Goal: Find specific page/section: Find specific page/section

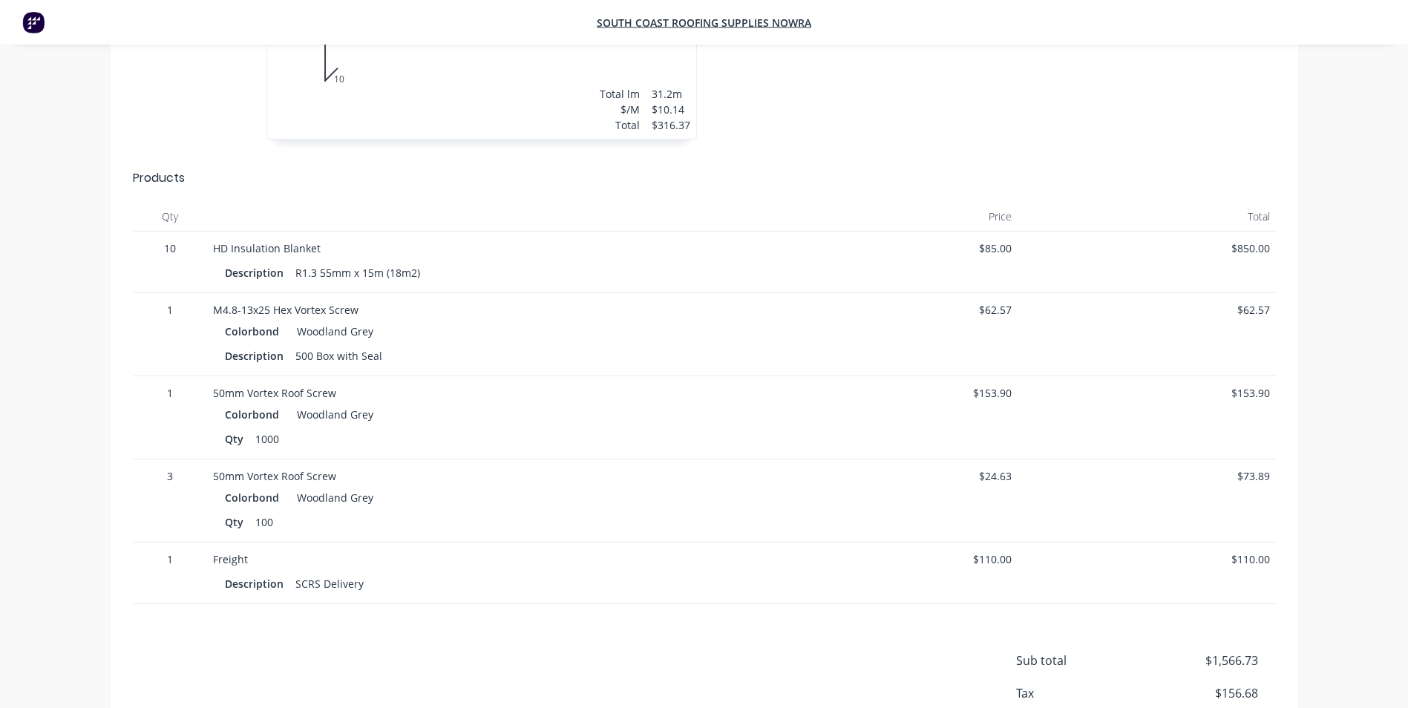
scroll to position [558, 0]
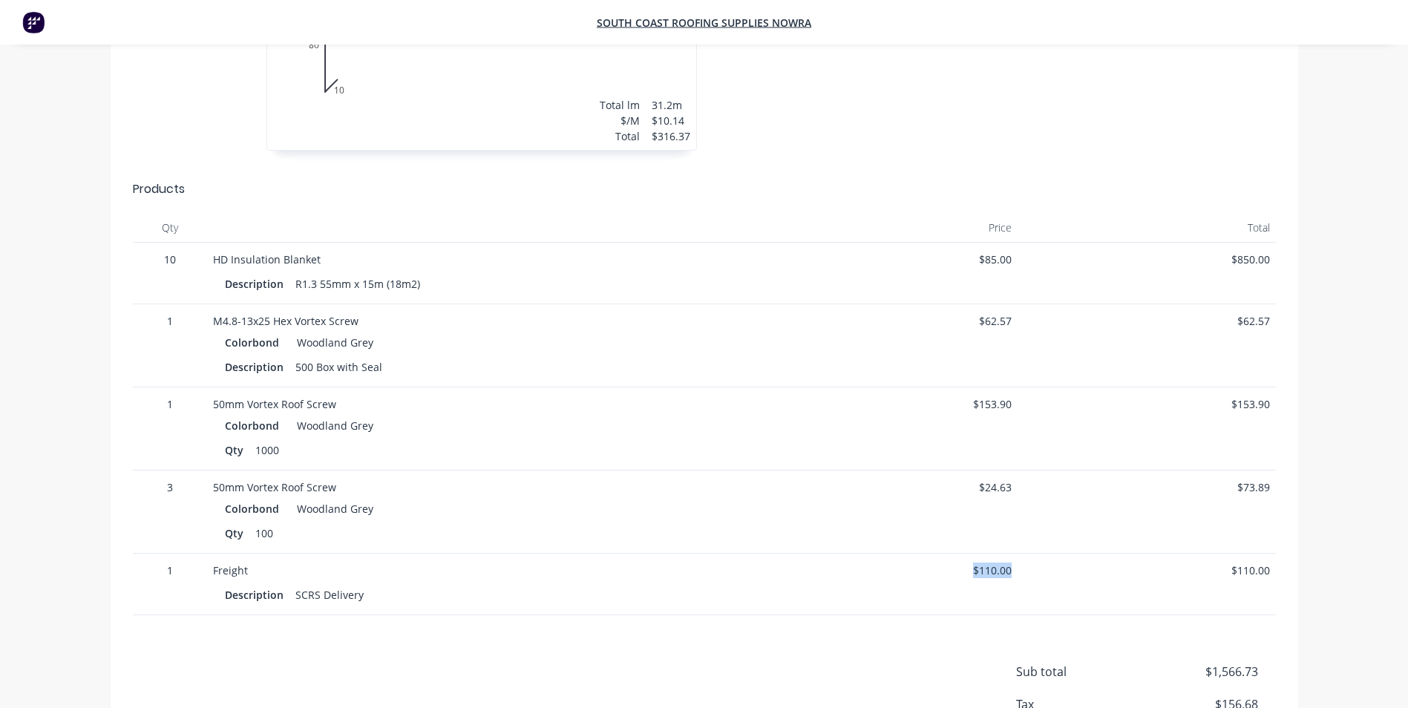
drag, startPoint x: 1010, startPoint y: 551, endPoint x: 952, endPoint y: 541, distance: 58.8
click at [952, 563] on span "$110.00" at bounding box center [889, 571] width 246 height 16
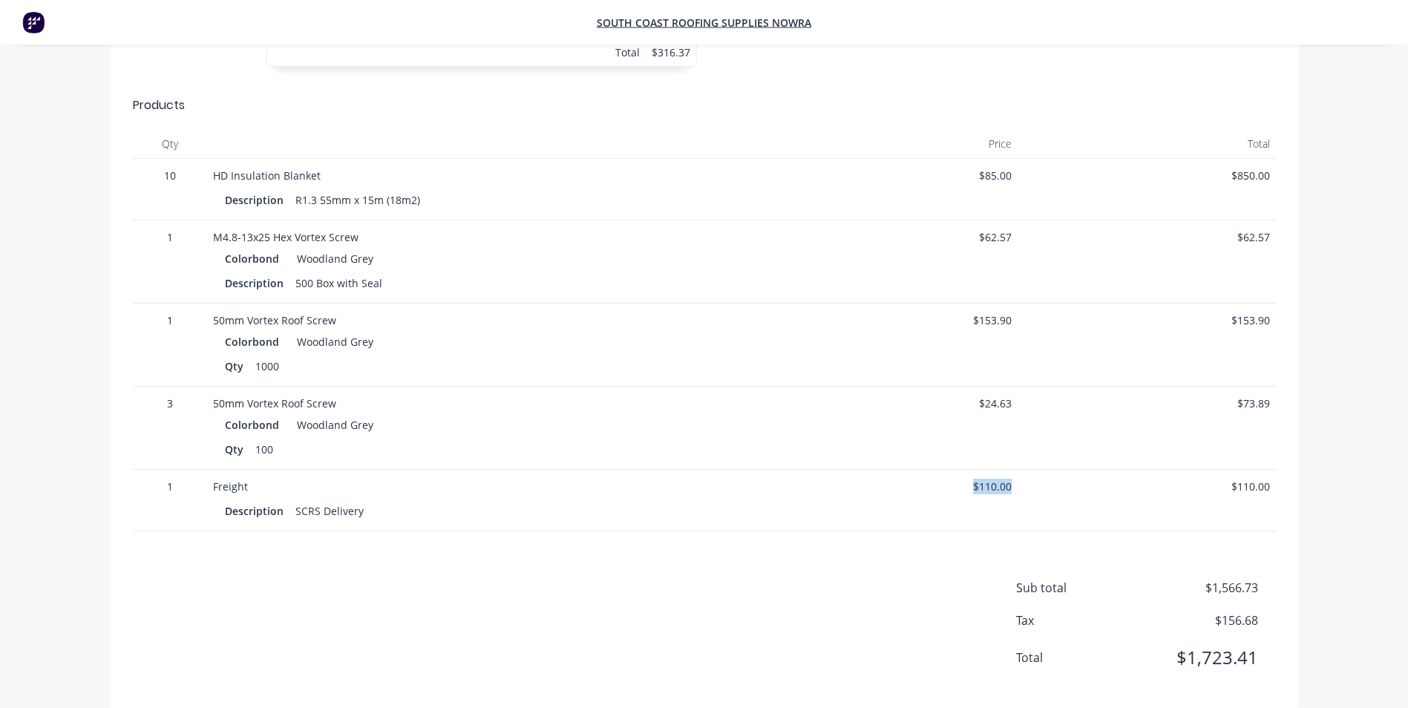
scroll to position [781, 0]
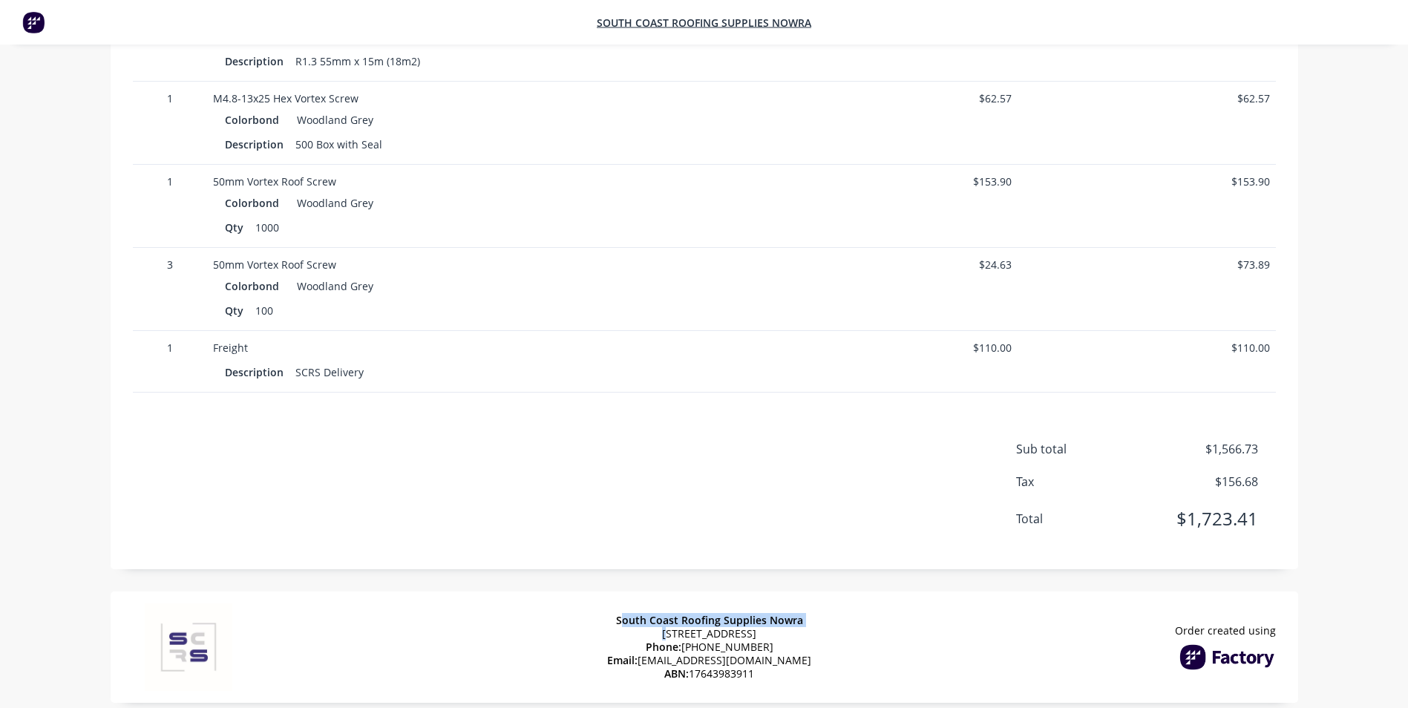
drag, startPoint x: 613, startPoint y: 601, endPoint x: 629, endPoint y: 600, distance: 15.6
click at [629, 600] on div "South Coast Roofing Supplies Nowra [STREET_ADDRESS] Phone: [PHONE_NUMBER] Email…" at bounding box center [709, 647] width 204 height 97
drag, startPoint x: 629, startPoint y: 600, endPoint x: 610, endPoint y: 597, distance: 18.8
click at [610, 599] on div "South Coast Roofing Supplies Nowra [STREET_ADDRESS] Phone: [PHONE_NUMBER] Email…" at bounding box center [709, 647] width 204 height 97
click at [589, 600] on div "South Coast Roofing Supplies Nowra [STREET_ADDRESS] Phone: [PHONE_NUMBER] Email…" at bounding box center [704, 647] width 1187 height 111
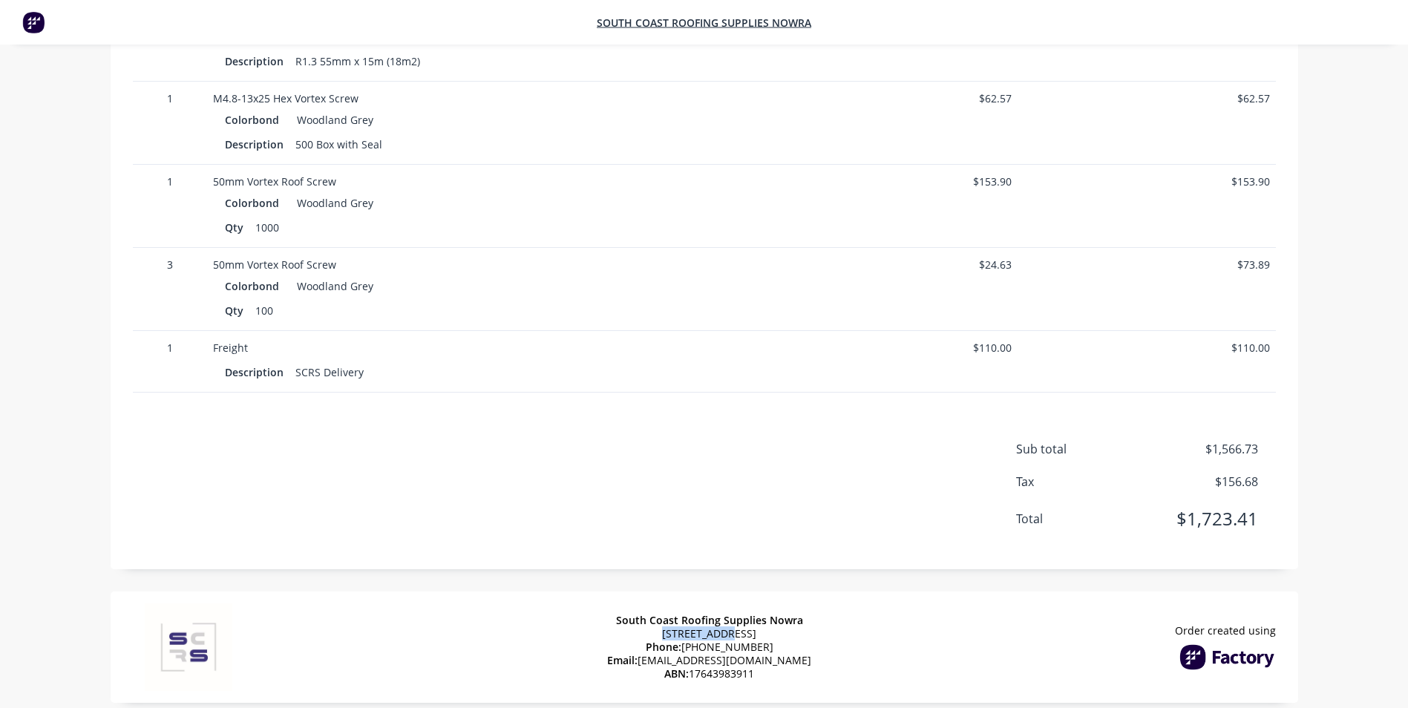
drag, startPoint x: 592, startPoint y: 613, endPoint x: 664, endPoint y: 616, distance: 72.1
click at [664, 616] on div "South Coast Roofing Supplies Nowra [STREET_ADDRESS] Phone: [PHONE_NUMBER] Email…" at bounding box center [704, 647] width 1187 height 111
drag, startPoint x: 664, startPoint y: 616, endPoint x: 573, endPoint y: 609, distance: 91.6
click at [573, 609] on div "South Coast Roofing Supplies Nowra [STREET_ADDRESS] Phone: [PHONE_NUMBER] Email…" at bounding box center [704, 647] width 1187 height 111
drag, startPoint x: 566, startPoint y: 609, endPoint x: 595, endPoint y: 609, distance: 29.7
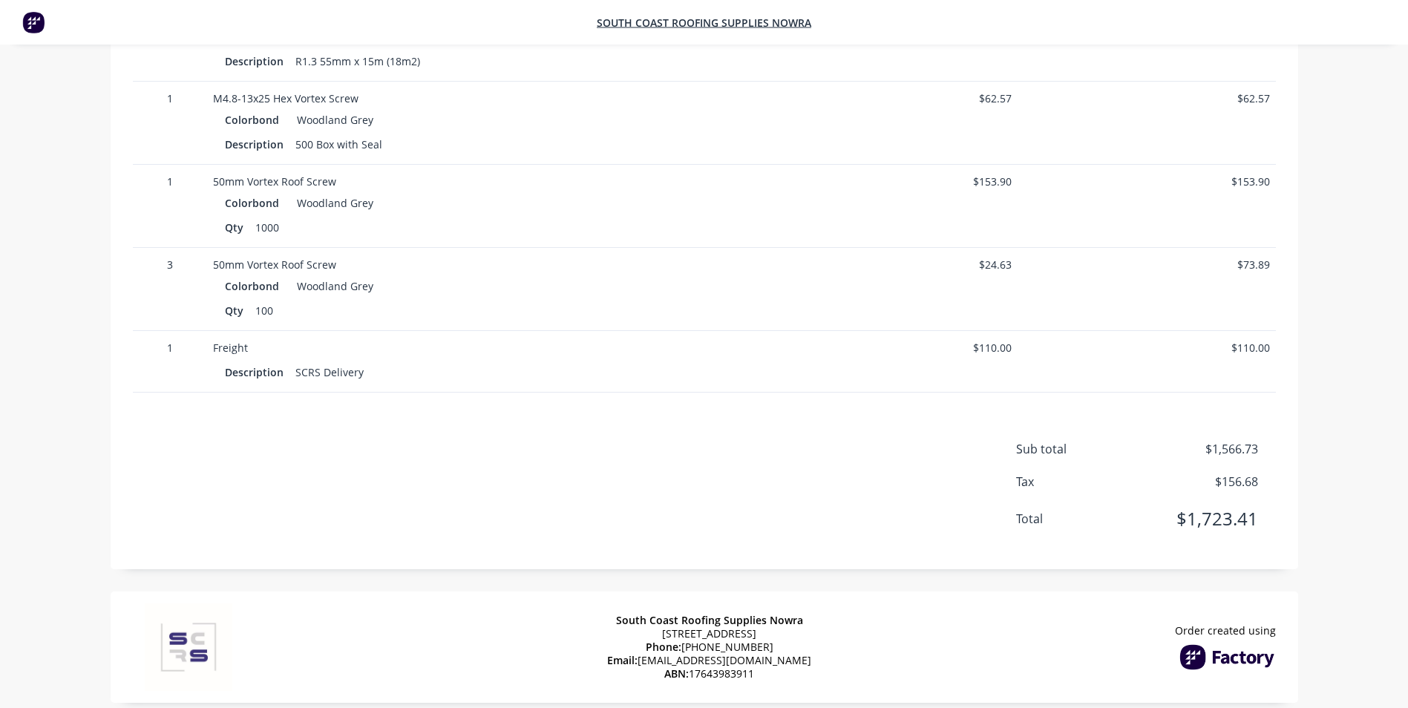
click at [603, 602] on div "South Coast Roofing Supplies Nowra [STREET_ADDRESS] Phone: [PHONE_NUMBER] Email…" at bounding box center [704, 647] width 1187 height 111
click at [589, 611] on div "South Coast Roofing Supplies Nowra [STREET_ADDRESS] Phone: [PHONE_NUMBER] Email…" at bounding box center [704, 647] width 1187 height 111
drag, startPoint x: 609, startPoint y: 600, endPoint x: 595, endPoint y: 608, distance: 16.3
click at [595, 608] on div "South Coast Roofing Supplies Nowra [STREET_ADDRESS] Phone: [PHONE_NUMBER] Email…" at bounding box center [704, 647] width 1187 height 111
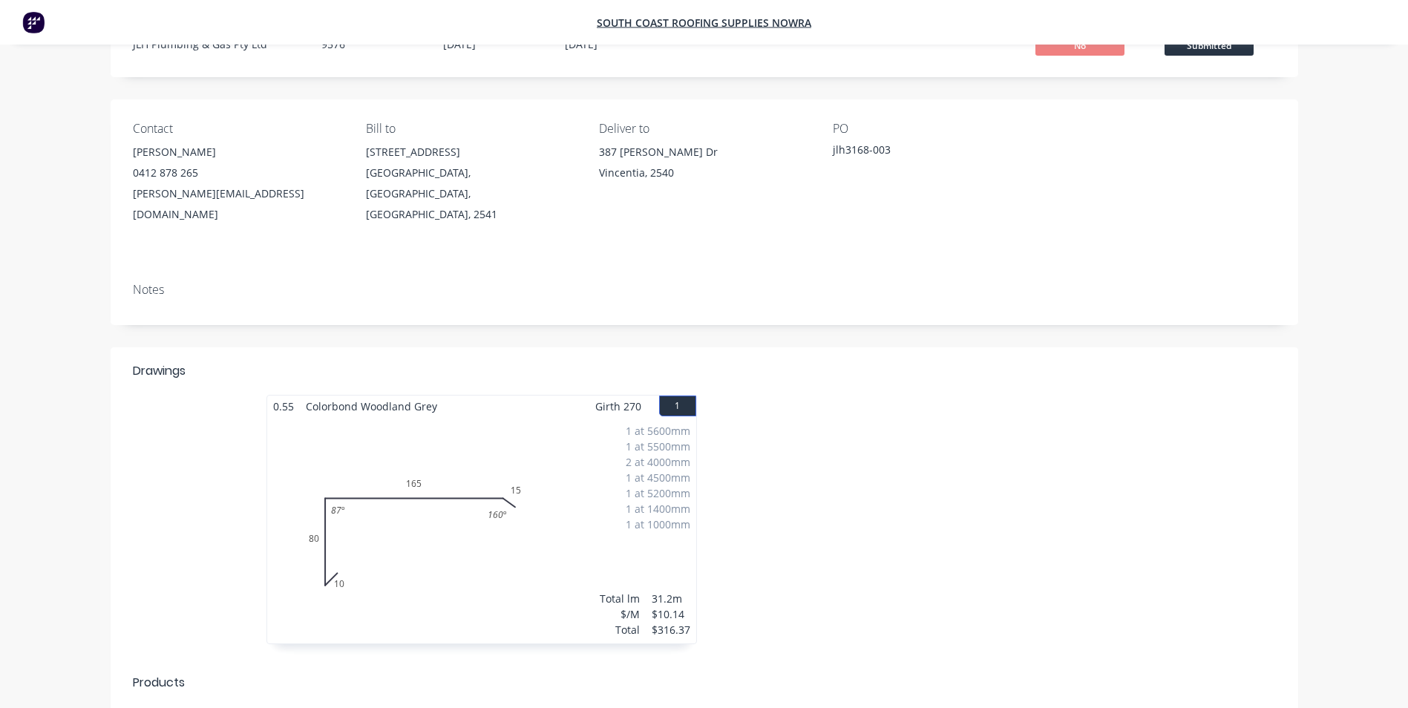
scroll to position [0, 0]
